Goal: Transaction & Acquisition: Purchase product/service

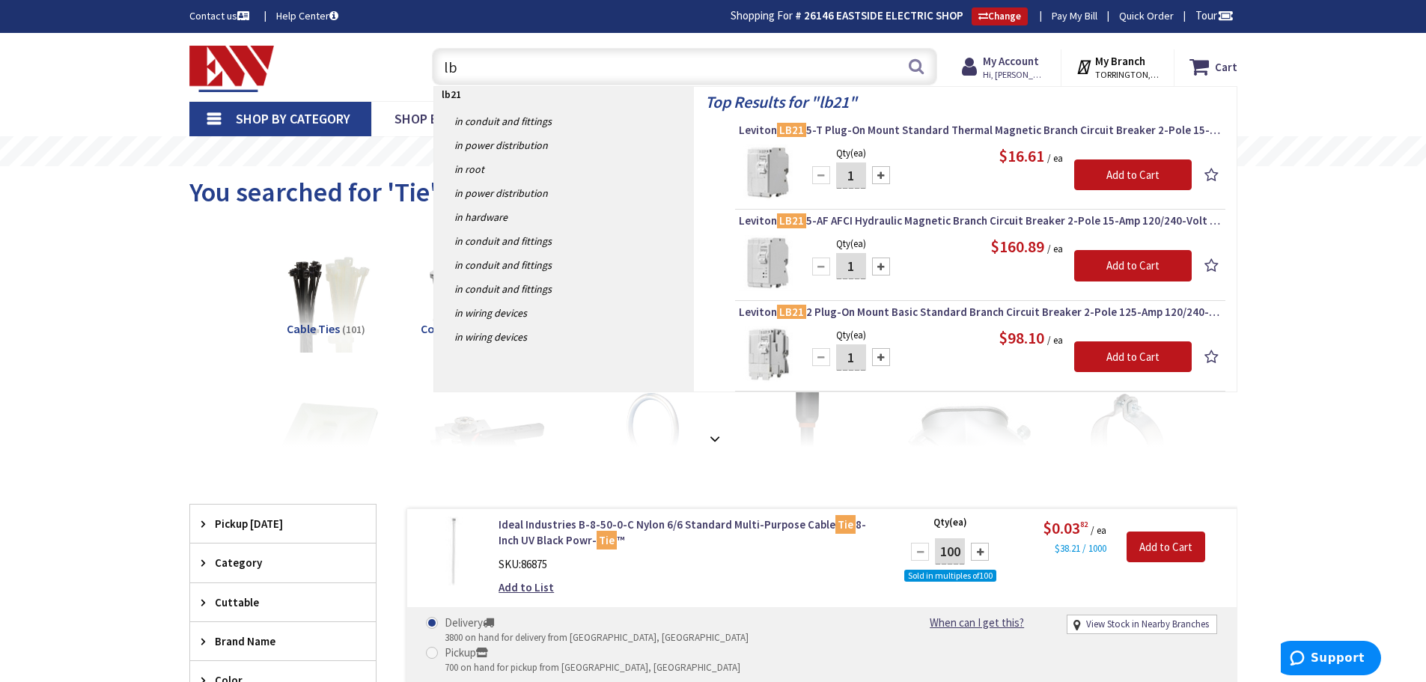
type input "l"
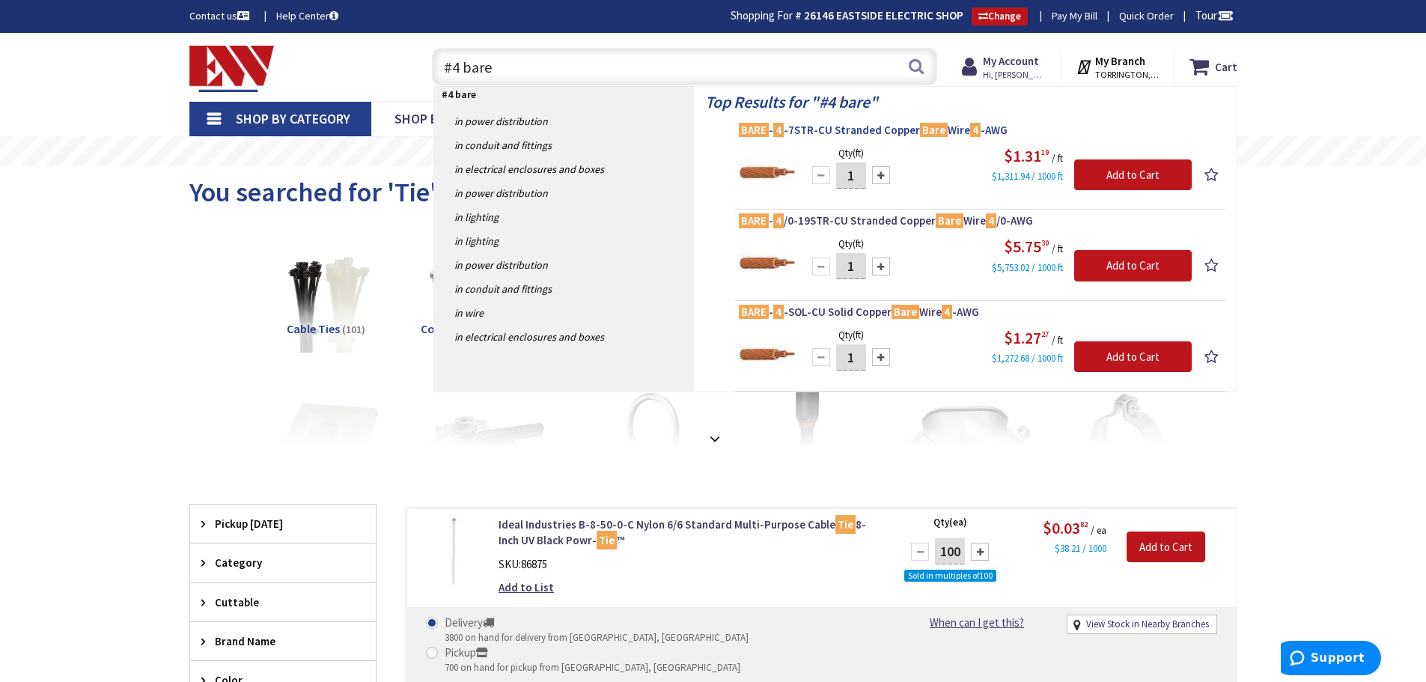
type input "#4 bare"
click at [859, 124] on span "BARE - 4 -7STR-CU Stranded Copper Bare Wire 4 -AWG" at bounding box center [980, 130] width 483 height 15
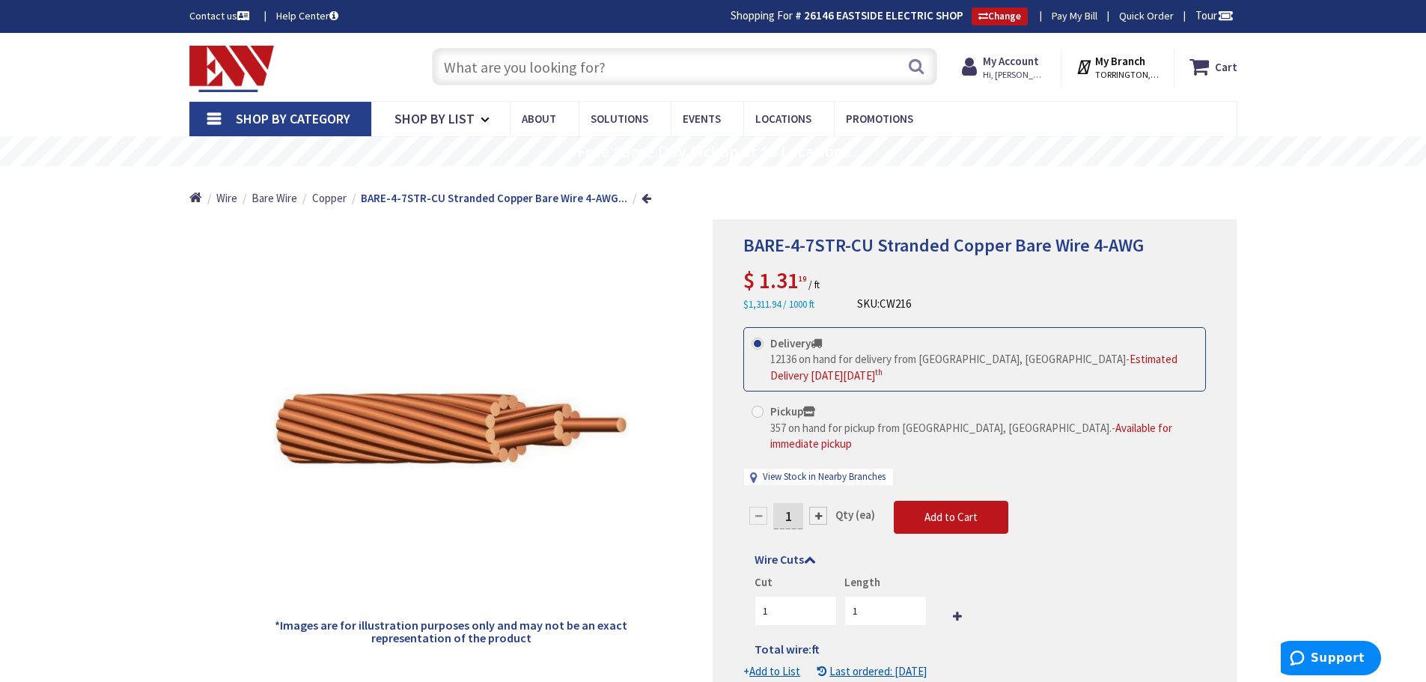
click at [475, 62] on input "text" at bounding box center [684, 66] width 505 height 37
type input "1"
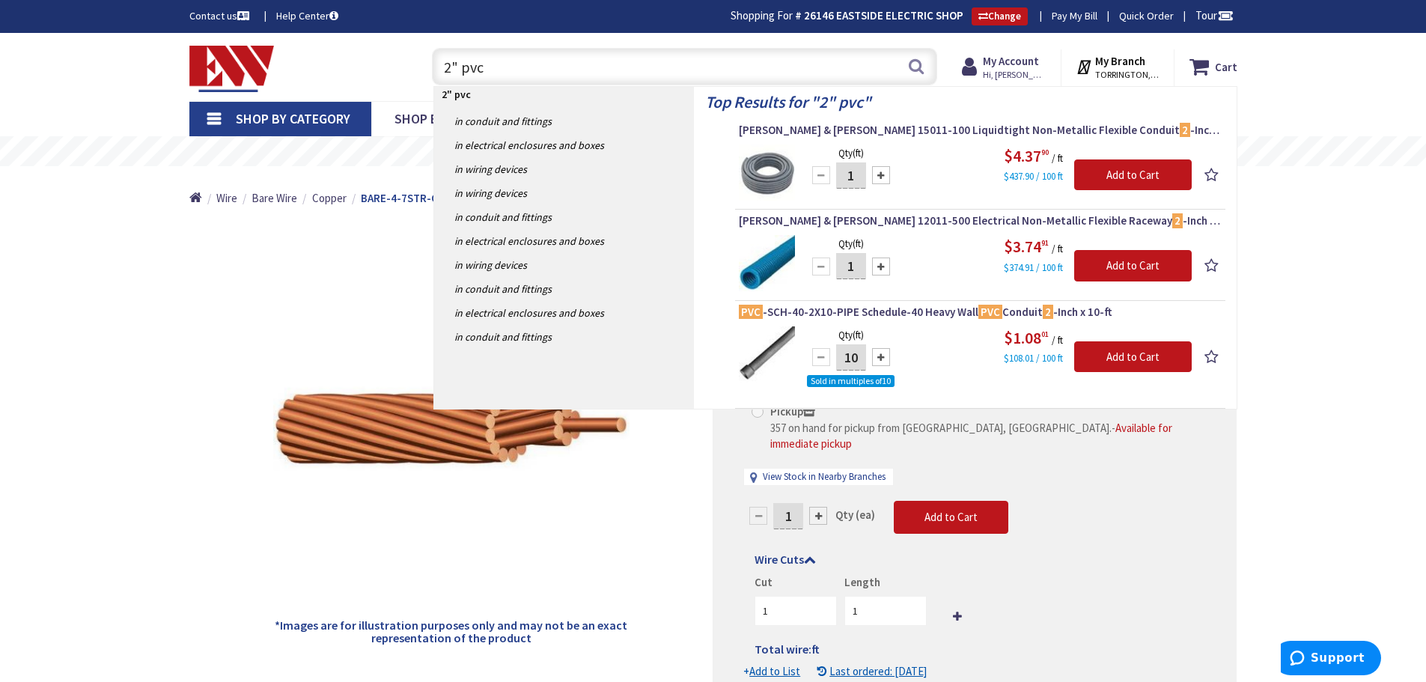
type input "2" pvc"
